Goal: Task Accomplishment & Management: Use online tool/utility

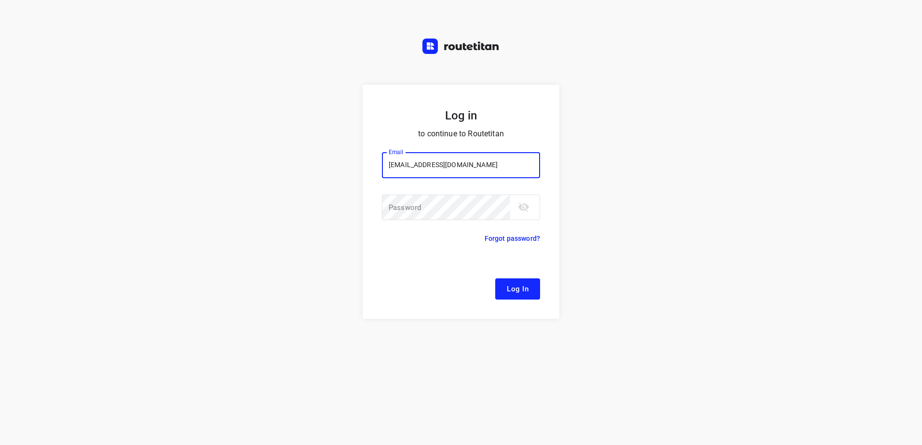
type input "remco@fruitopjewerk.nl"
click at [495, 279] on button "Log In" at bounding box center [517, 289] width 45 height 21
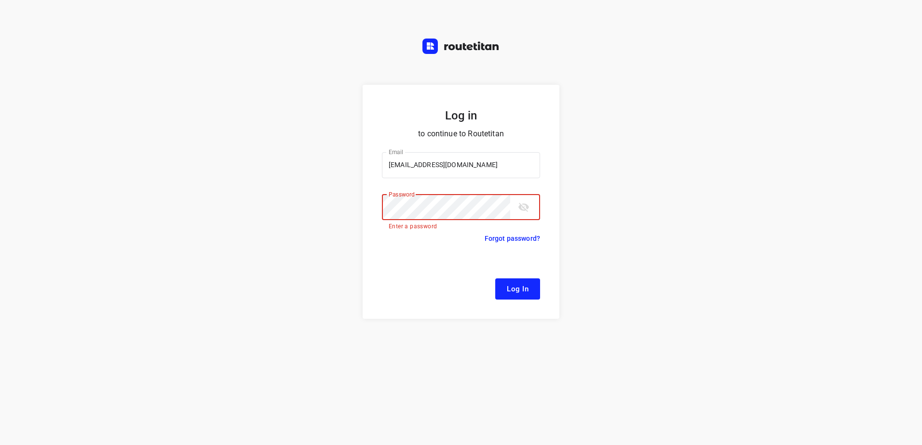
click at [495, 279] on button "Log In" at bounding box center [517, 289] width 45 height 21
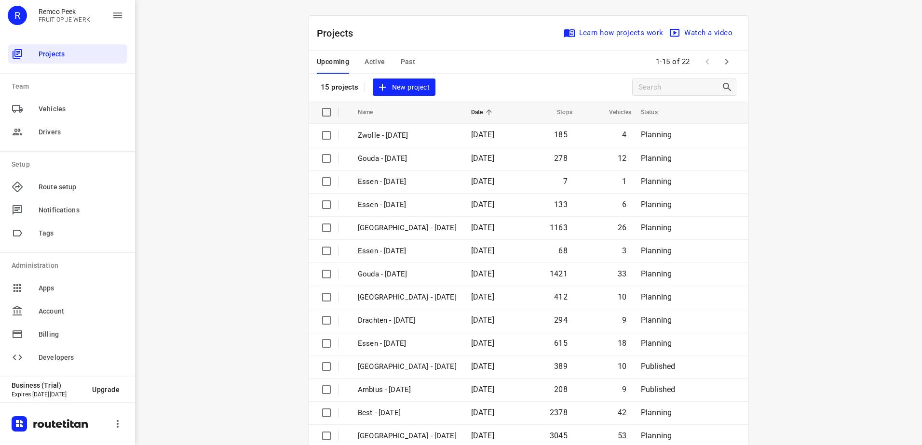
scroll to position [42, 0]
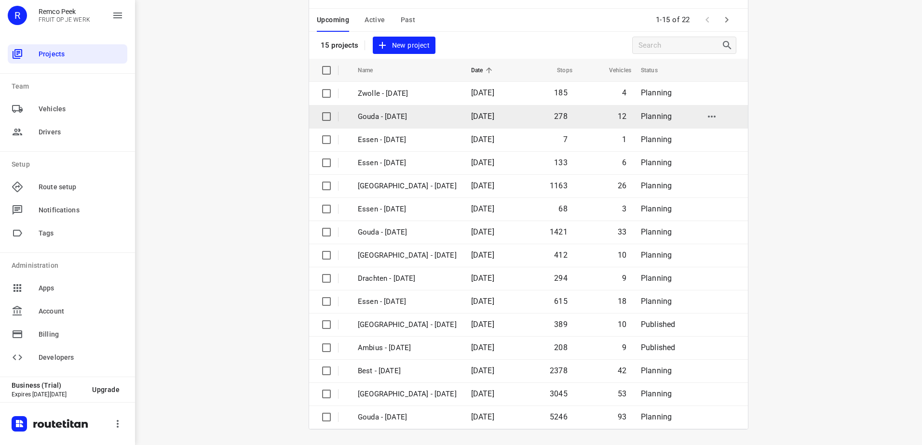
click at [381, 120] on p "Gouda - [DATE]" at bounding box center [407, 116] width 99 height 11
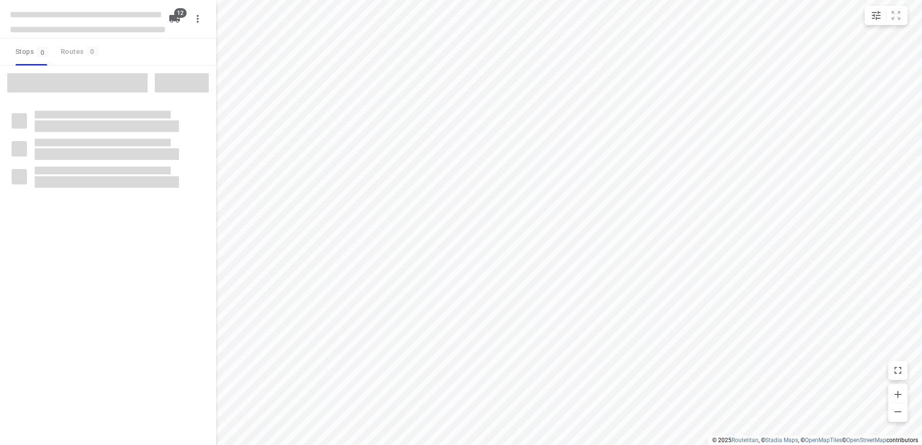
checkbox input "true"
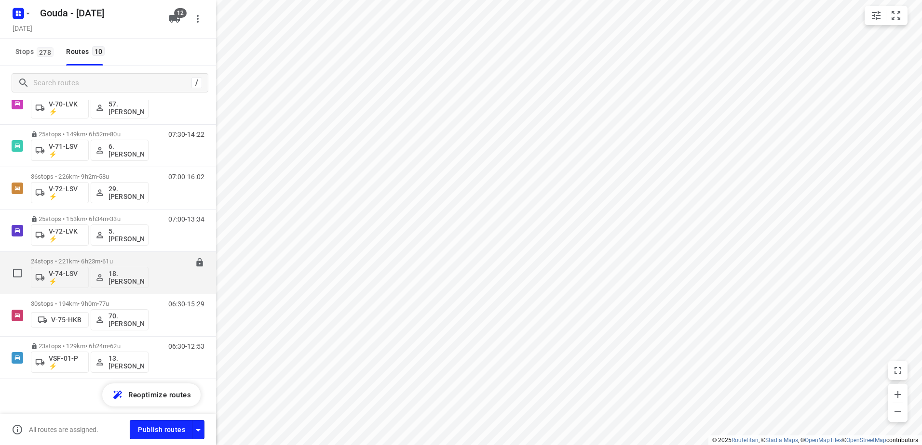
scroll to position [170, 0]
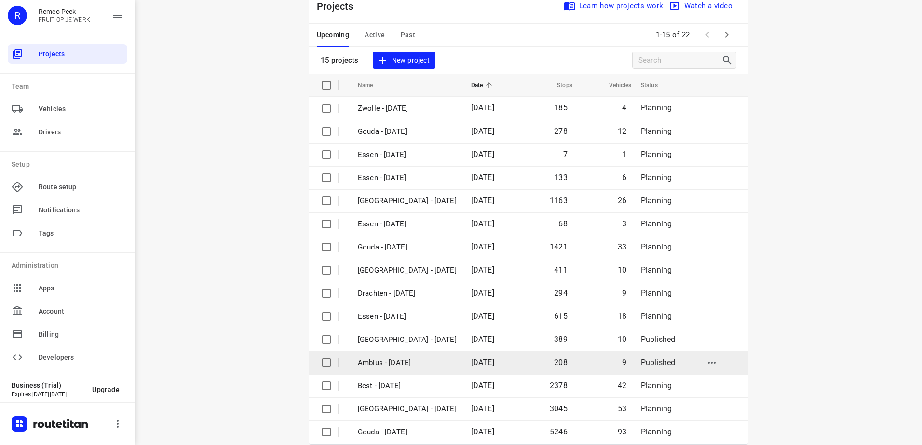
scroll to position [42, 0]
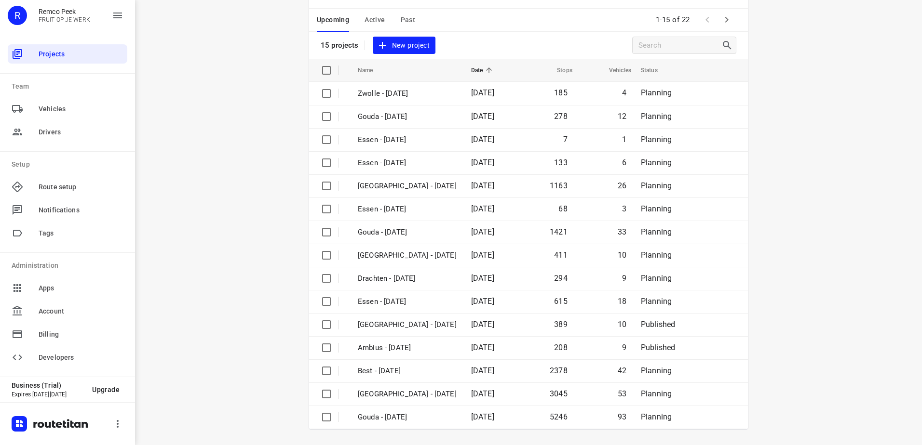
click at [373, 19] on span "Active" at bounding box center [374, 20] width 20 height 12
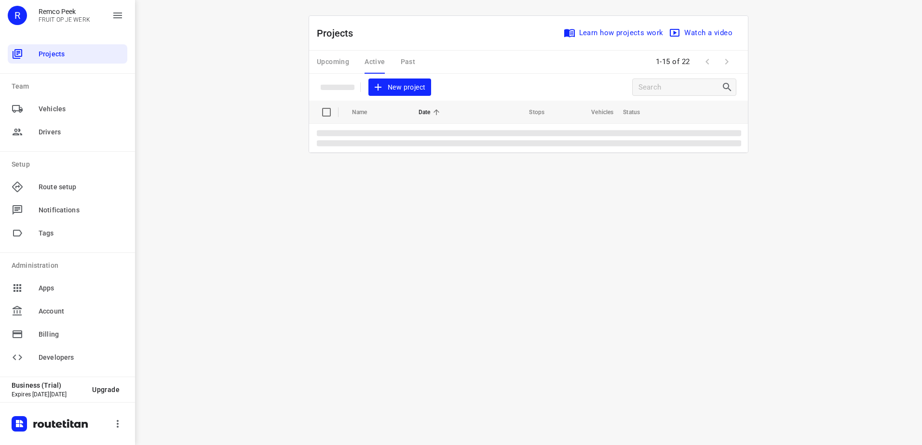
scroll to position [0, 0]
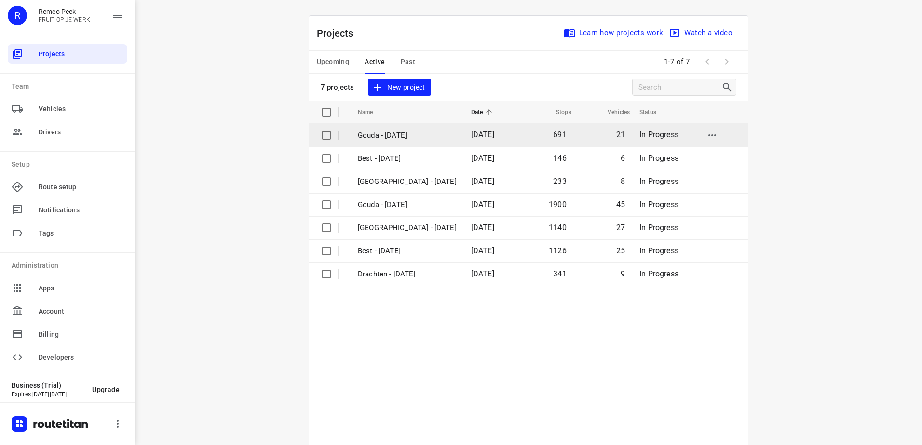
click at [386, 134] on p "Gouda - [DATE]" at bounding box center [407, 135] width 99 height 11
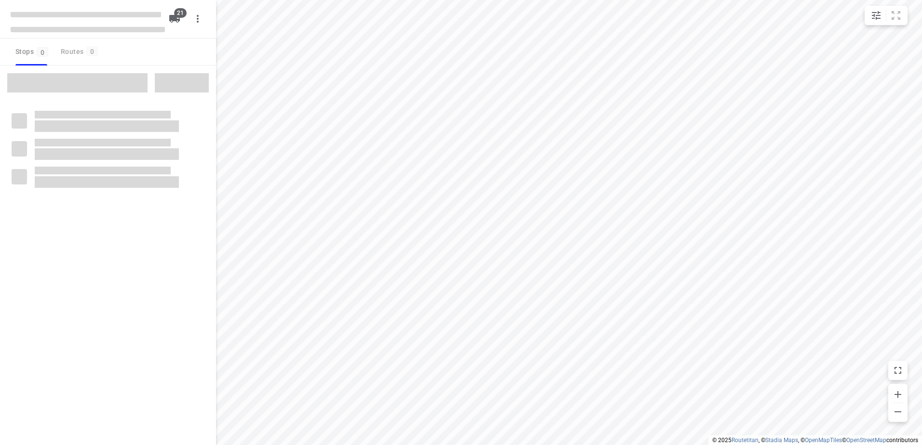
checkbox input "true"
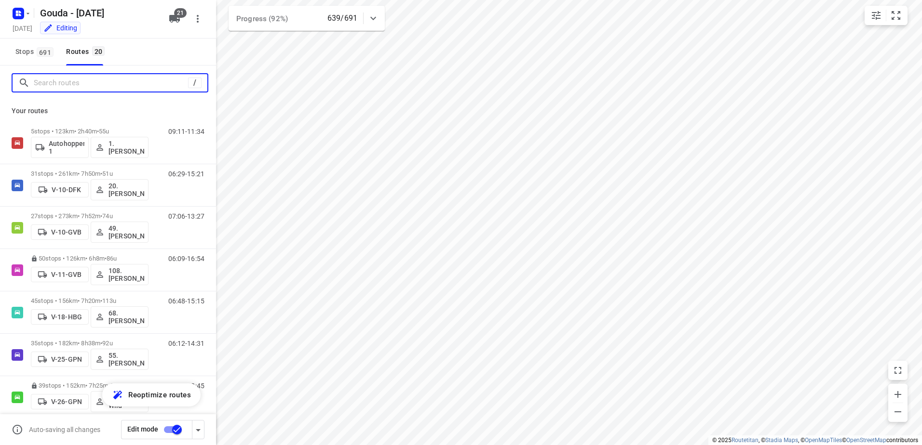
click at [100, 79] on input "Search routes" at bounding box center [111, 83] width 154 height 15
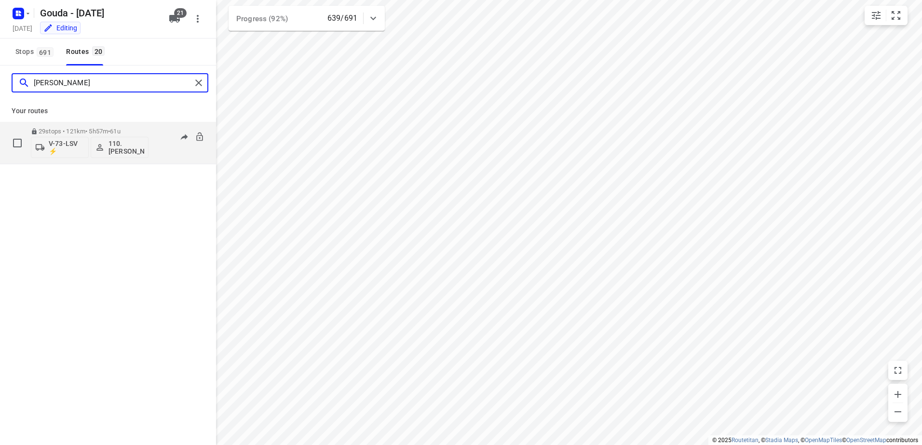
type input "[PERSON_NAME]"
click at [71, 128] on p "29 stops • 121km • 5h57m • 61u" at bounding box center [90, 131] width 118 height 7
